Goal: Find specific page/section: Find specific page/section

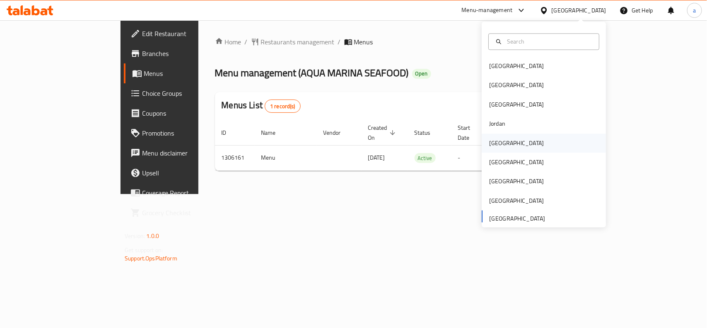
click at [496, 140] on div "[GEOGRAPHIC_DATA]" at bounding box center [516, 142] width 55 height 9
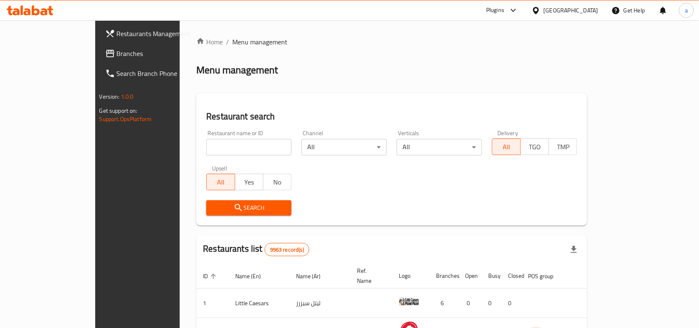
click at [117, 55] on span "Branches" at bounding box center [161, 53] width 89 height 10
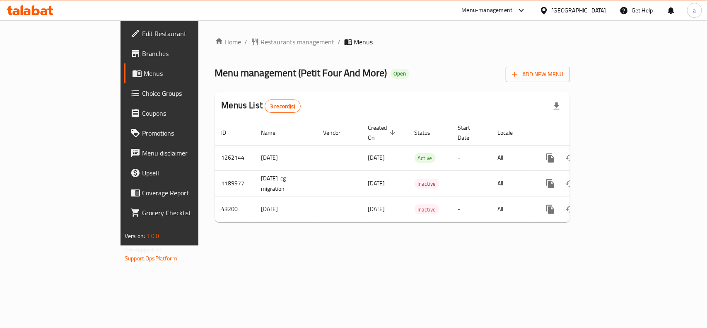
click at [261, 40] on span "Restaurants management" at bounding box center [298, 42] width 74 height 10
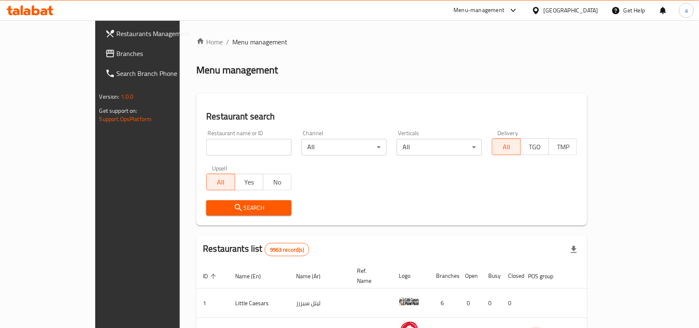
click at [206, 146] on input "search" at bounding box center [248, 147] width 85 height 17
paste input "3877"
type input "3877"
click button "Search" at bounding box center [248, 207] width 85 height 15
